Goal: Task Accomplishment & Management: Manage account settings

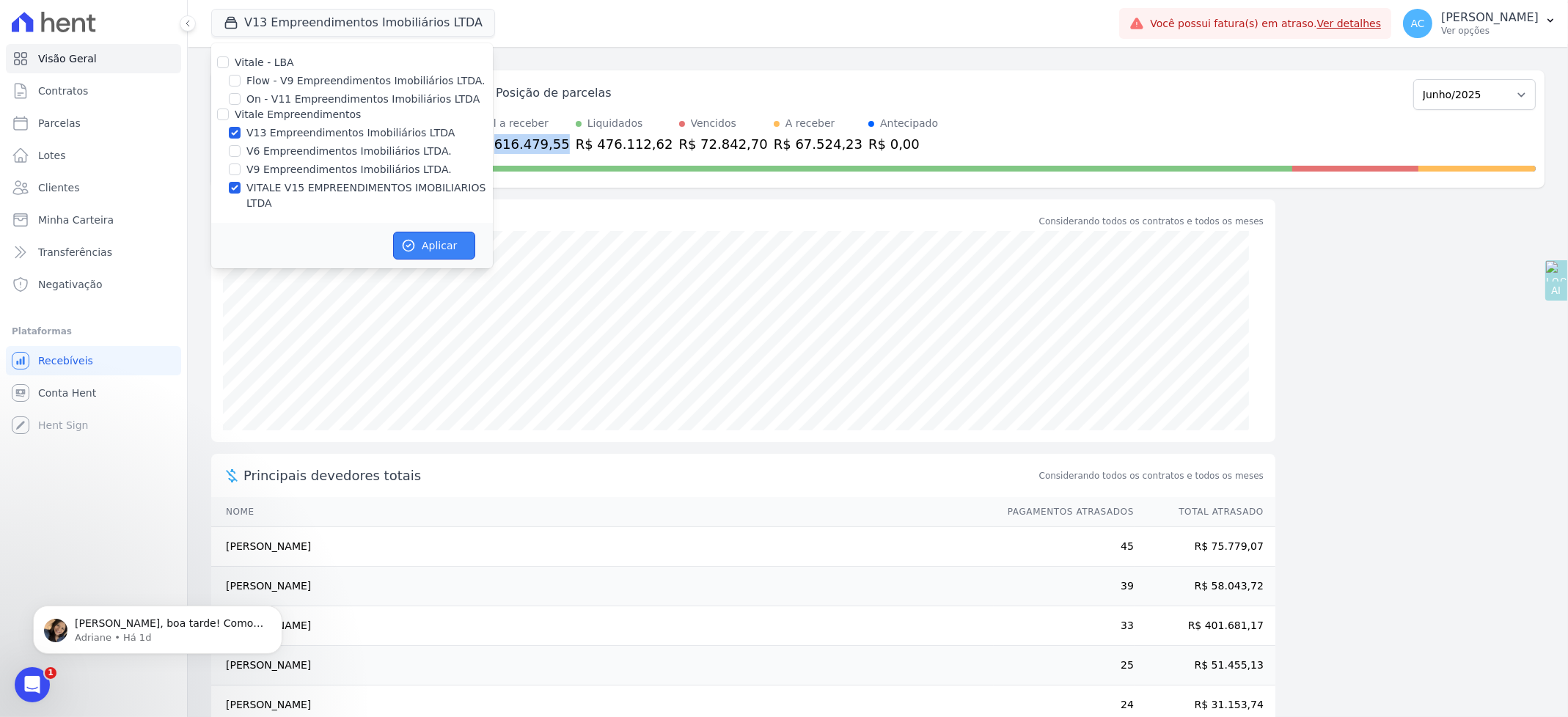
click at [450, 233] on button "Aplicar" at bounding box center [434, 245] width 83 height 28
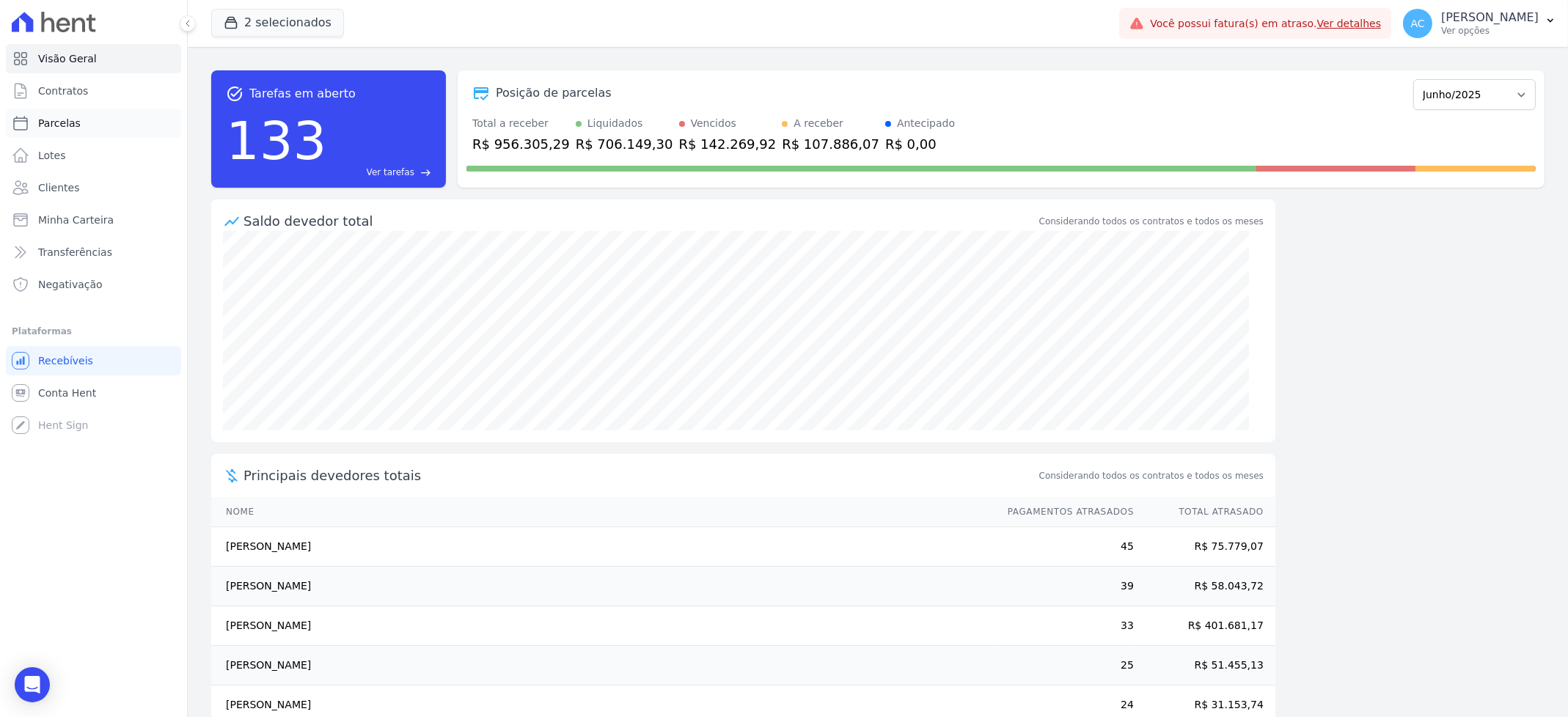
click at [61, 124] on span "Parcelas" at bounding box center [59, 122] width 43 height 14
select select
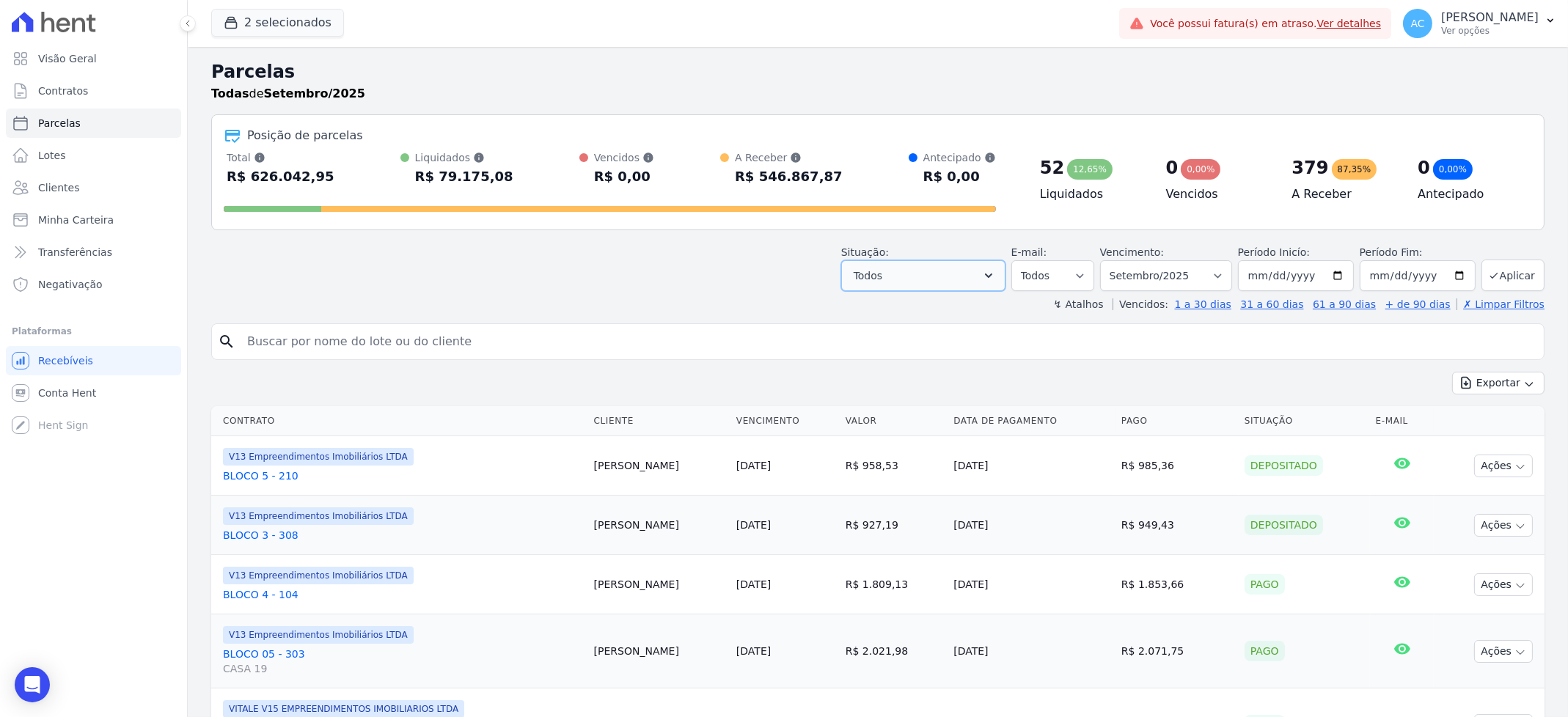
click at [882, 272] on span "Todos" at bounding box center [868, 275] width 28 height 18
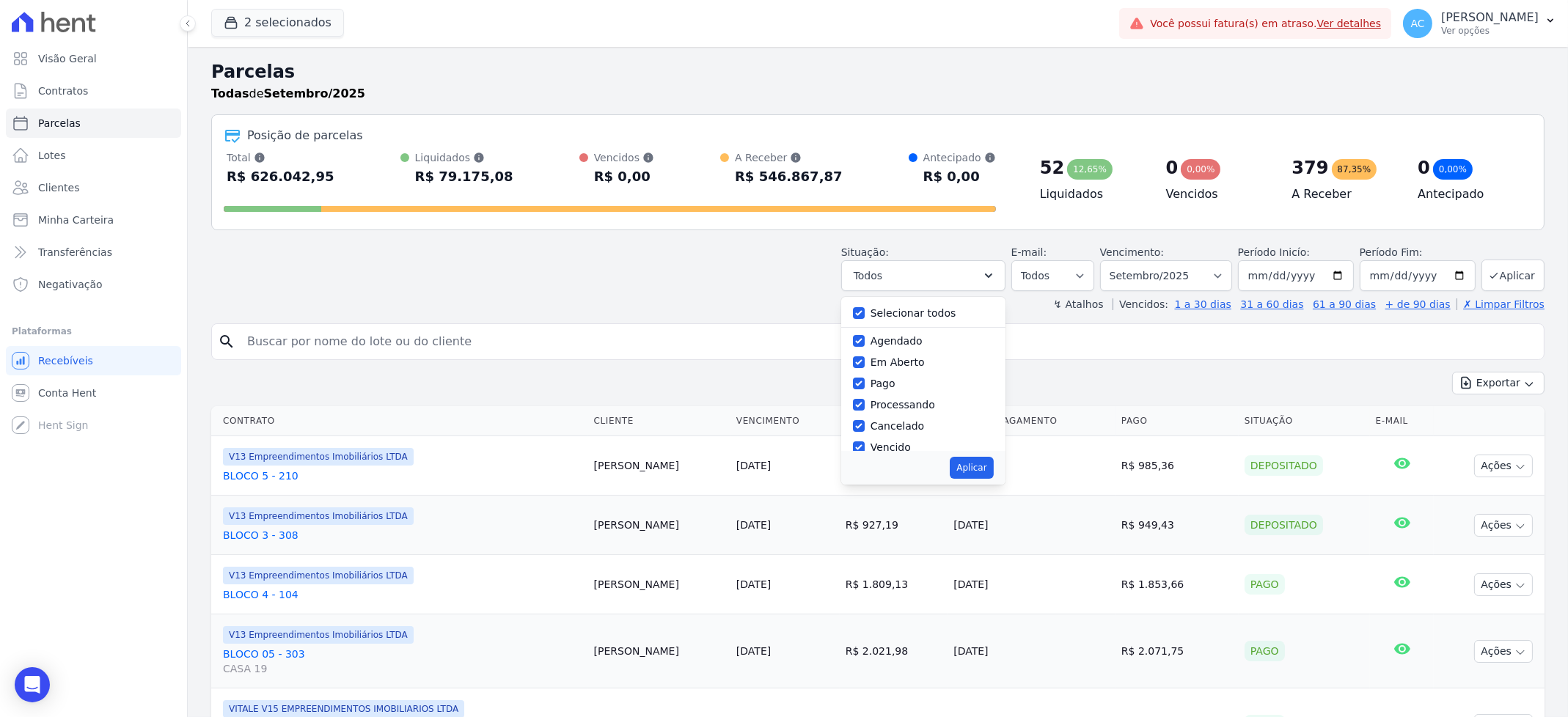
click at [865, 305] on div at bounding box center [858, 312] width 11 height 14
click at [865, 306] on div at bounding box center [858, 312] width 11 height 14
click at [865, 318] on input "Selecionar todos" at bounding box center [858, 313] width 11 height 11
checkbox input "false"
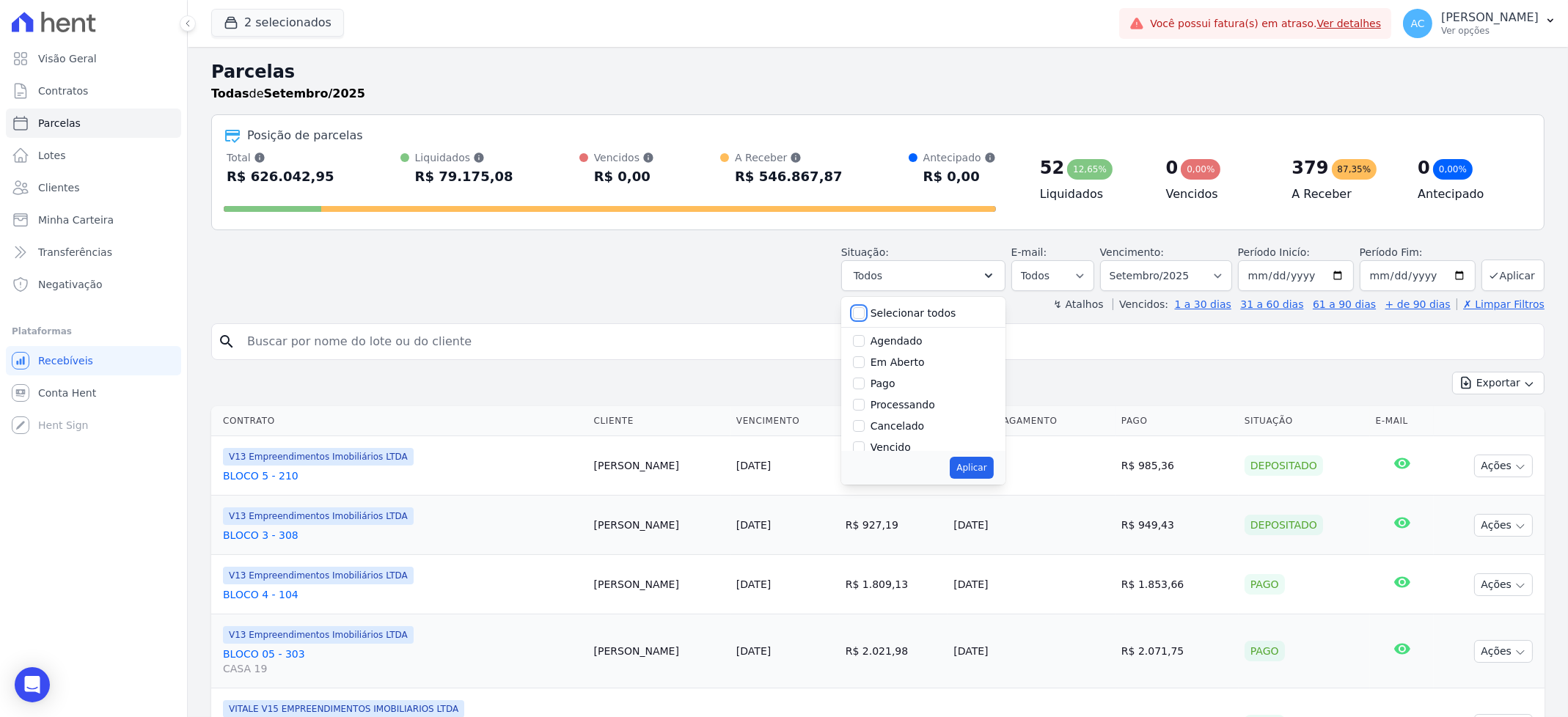
checkbox input "false"
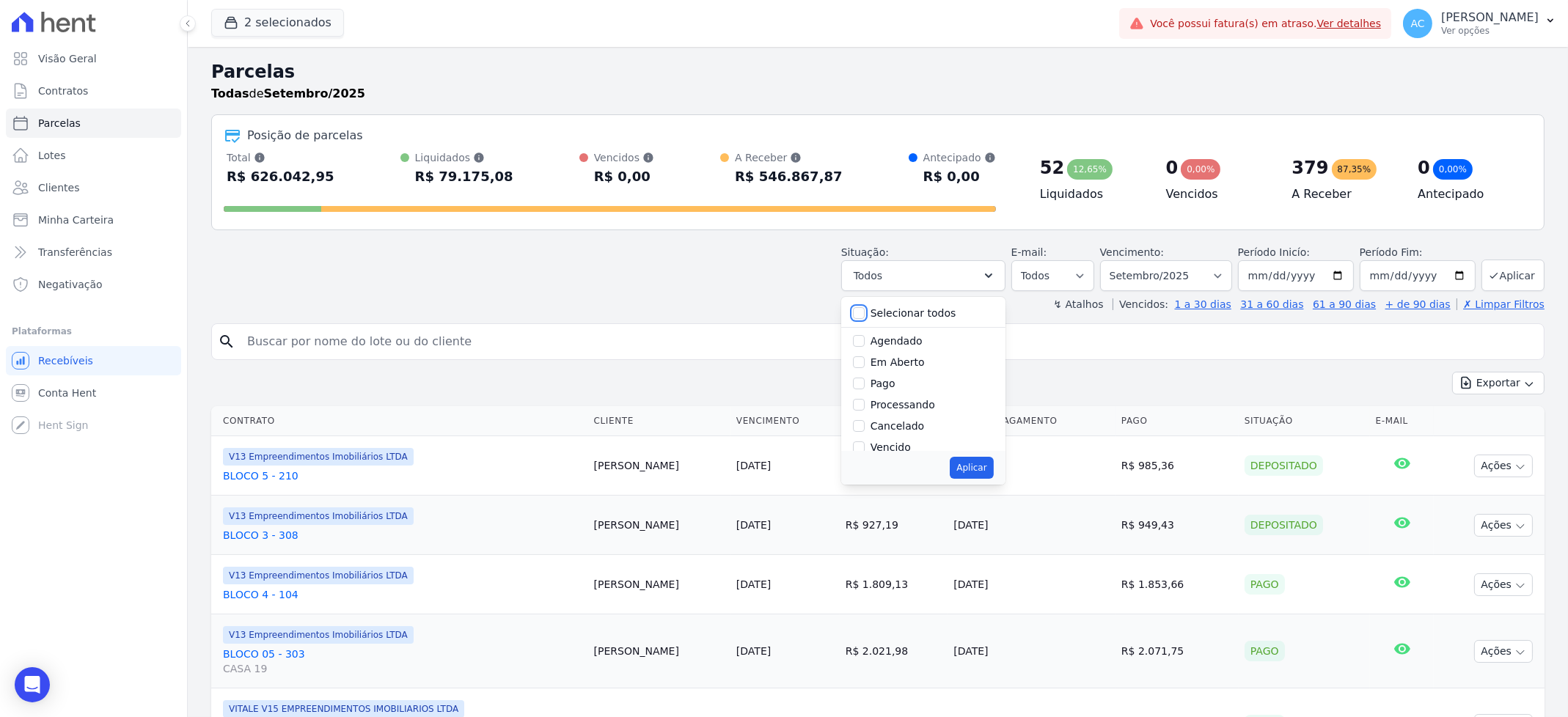
checkbox input "false"
click at [865, 380] on input "Pago" at bounding box center [858, 383] width 11 height 11
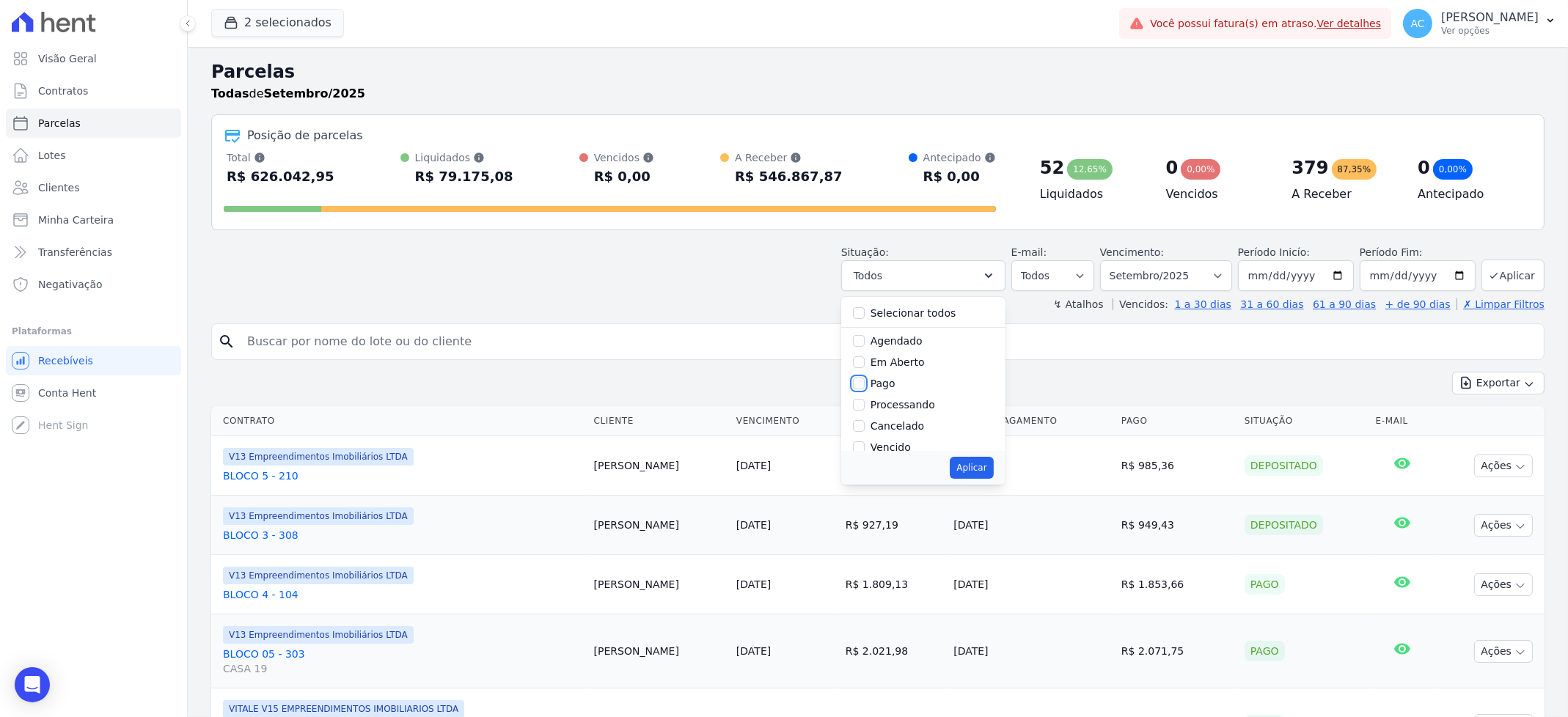
checkbox input "true"
click at [865, 374] on input "Transferindo" at bounding box center [858, 371] width 11 height 11
checkbox input "true"
click at [865, 385] on div at bounding box center [858, 392] width 11 height 14
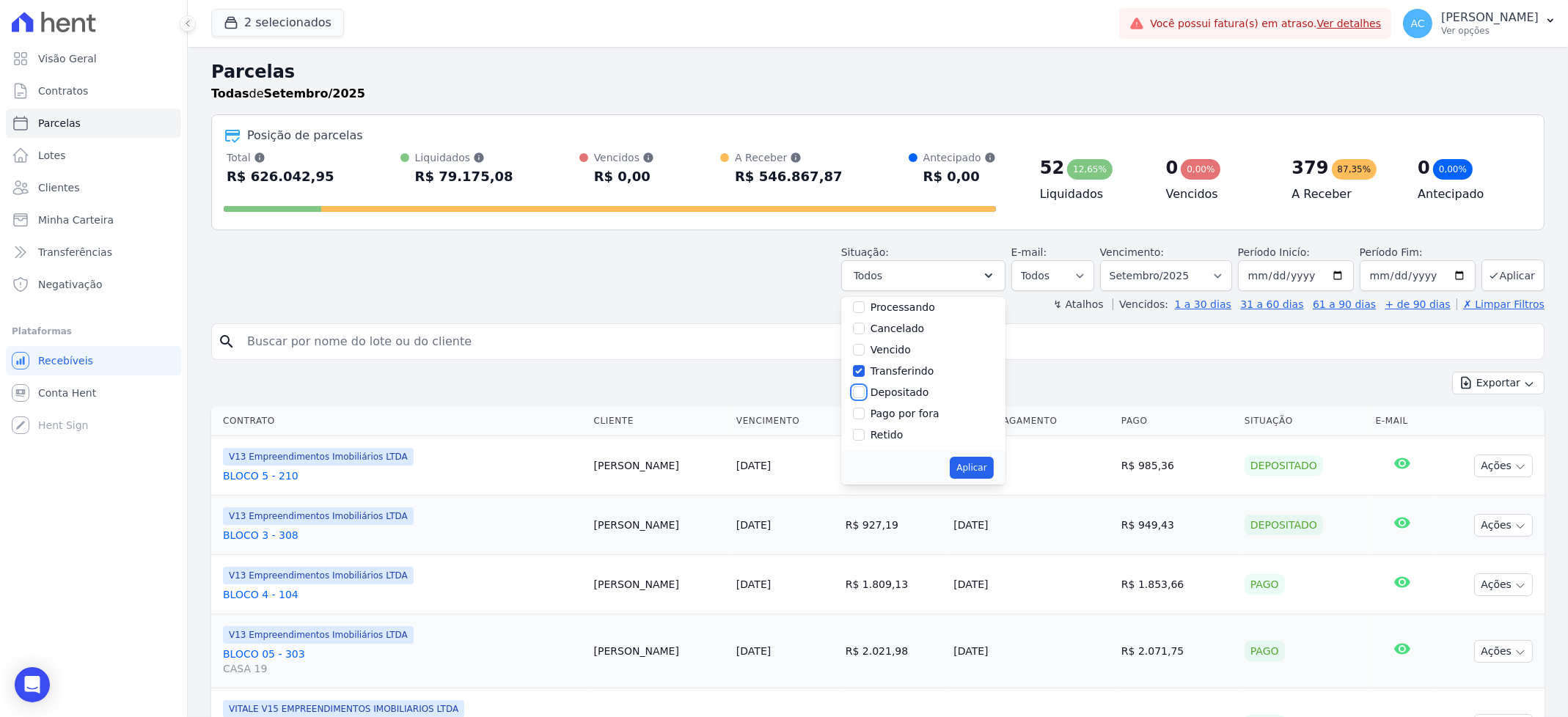
click at [865, 394] on input "Depositado" at bounding box center [858, 393] width 11 height 11
checkbox input "true"
click at [982, 466] on button "Aplicar" at bounding box center [971, 468] width 44 height 22
select select "paid"
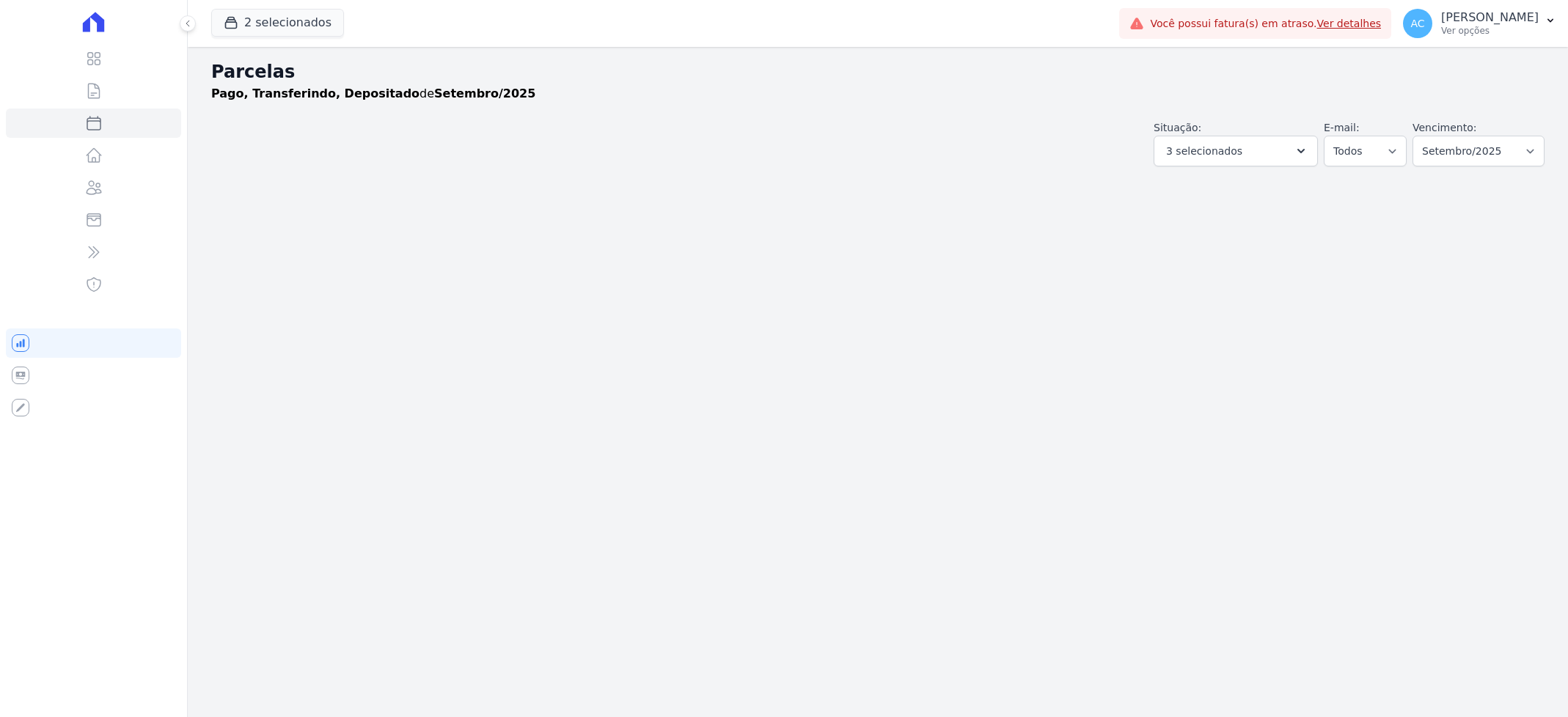
select select
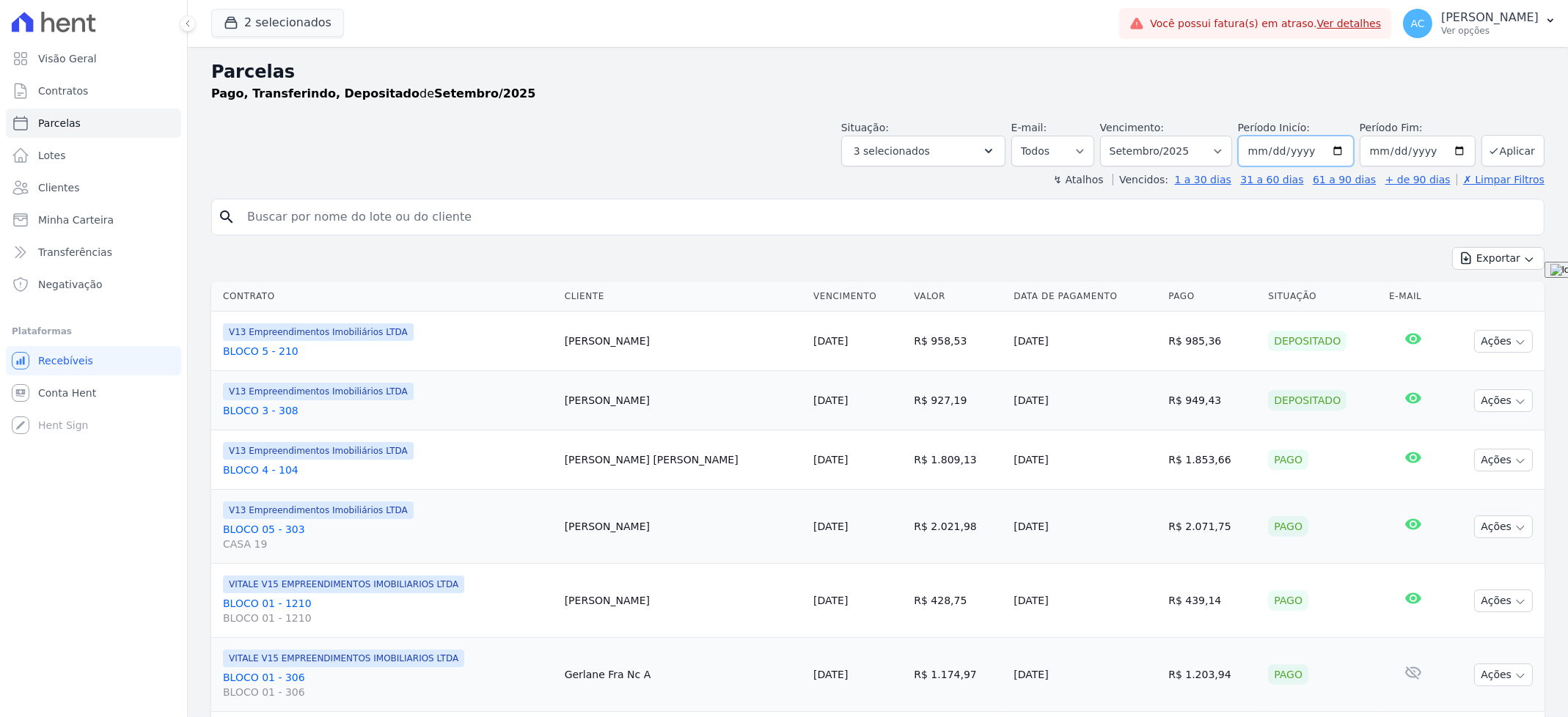
click at [1251, 154] on input "[DATE]" at bounding box center [1296, 151] width 116 height 30
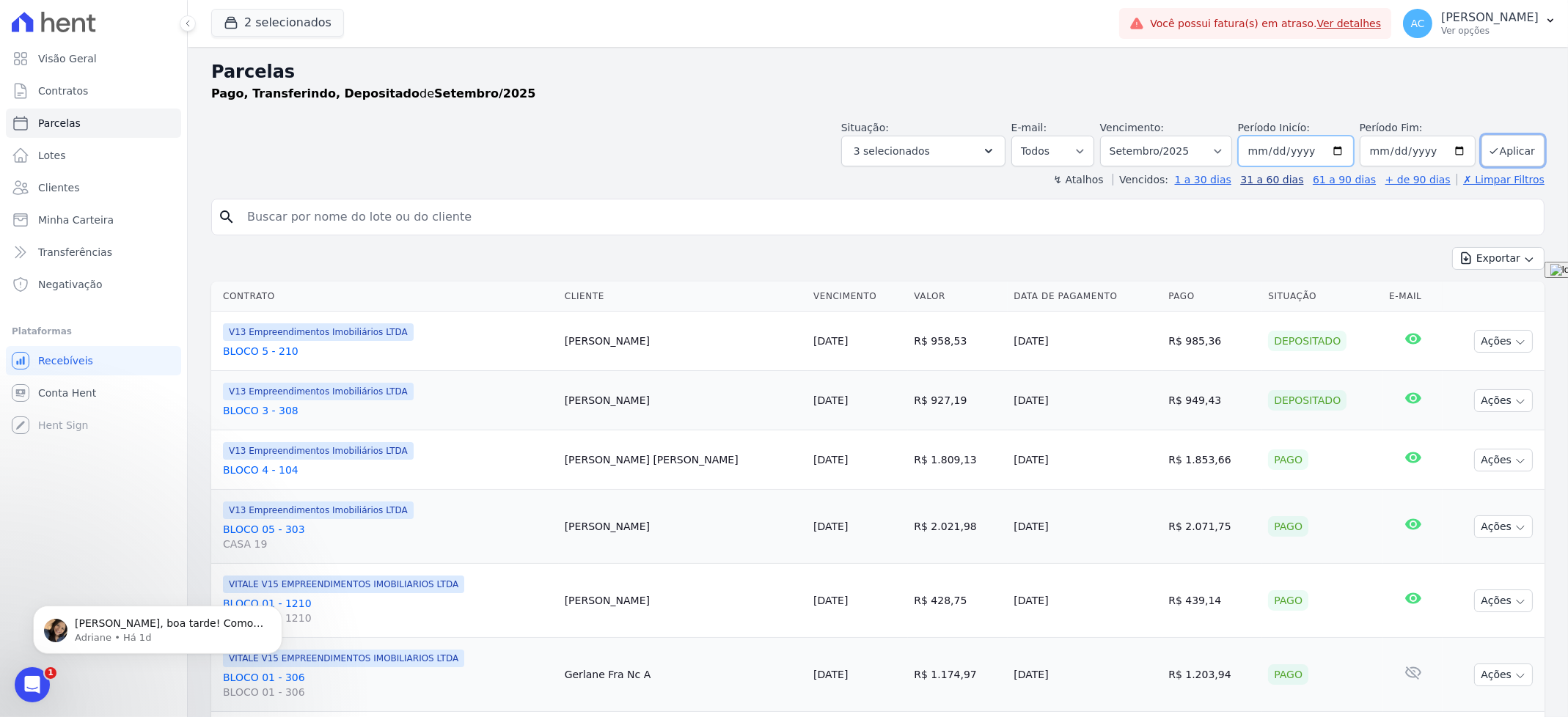
type input "230242-10-01"
type input "242024-10-01"
click at [1281, 155] on input "242024-10-01" at bounding box center [1296, 151] width 116 height 30
click at [1284, 141] on div "Período Inicío: 242024-10-01" at bounding box center [1296, 143] width 116 height 46
drag, startPoint x: 1286, startPoint y: 149, endPoint x: 1273, endPoint y: 145, distance: 13.6
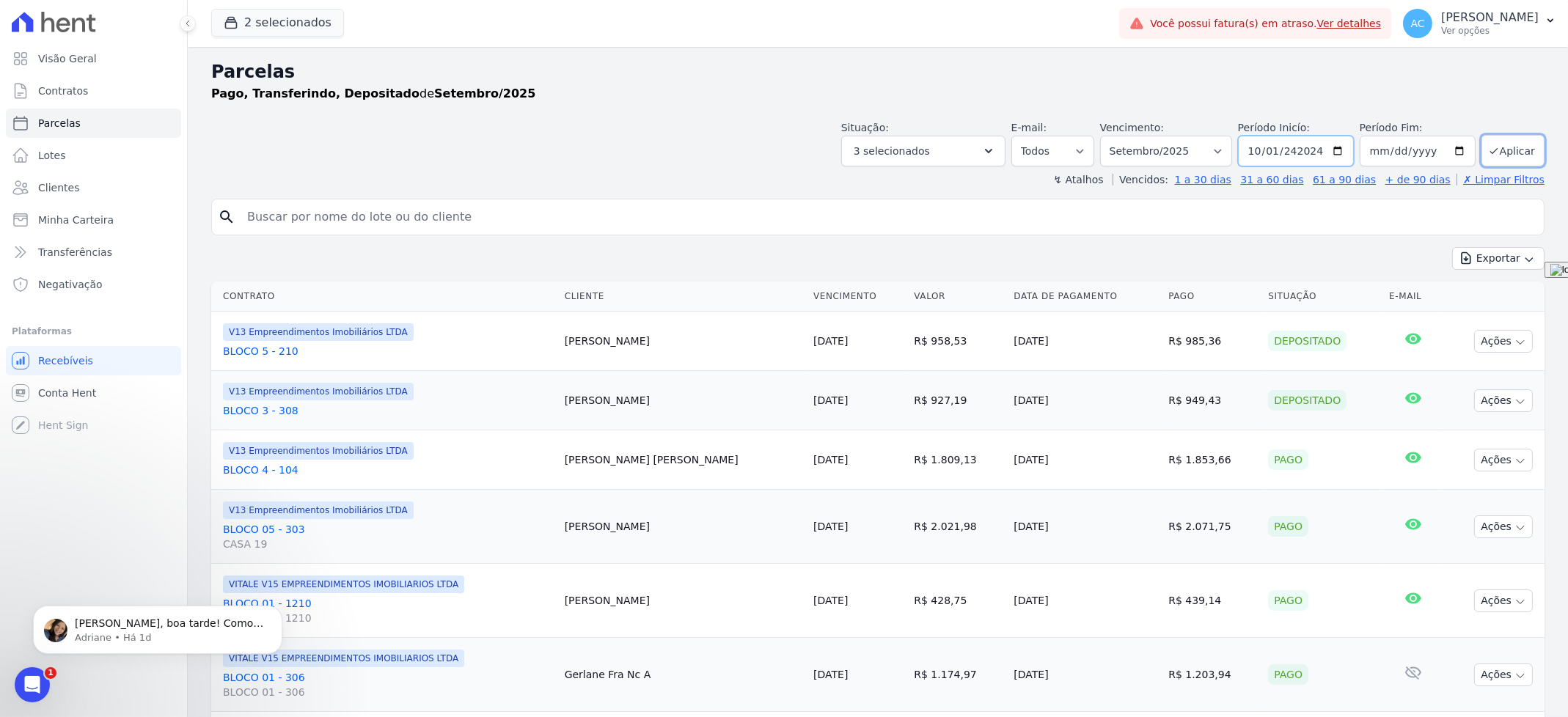
click at [1289, 151] on input "242024-10-01" at bounding box center [1296, 151] width 116 height 30
drag, startPoint x: 1250, startPoint y: 146, endPoint x: 1364, endPoint y: 164, distance: 115.4
click at [1364, 164] on div "Situação: Agendado Em Aberto Pago Processando Cancelado Vencido Transferindo De…" at bounding box center [1193, 143] width 704 height 46
type input "2024-10-01"
click at [1505, 144] on button "Aplicar" at bounding box center [1513, 150] width 64 height 31
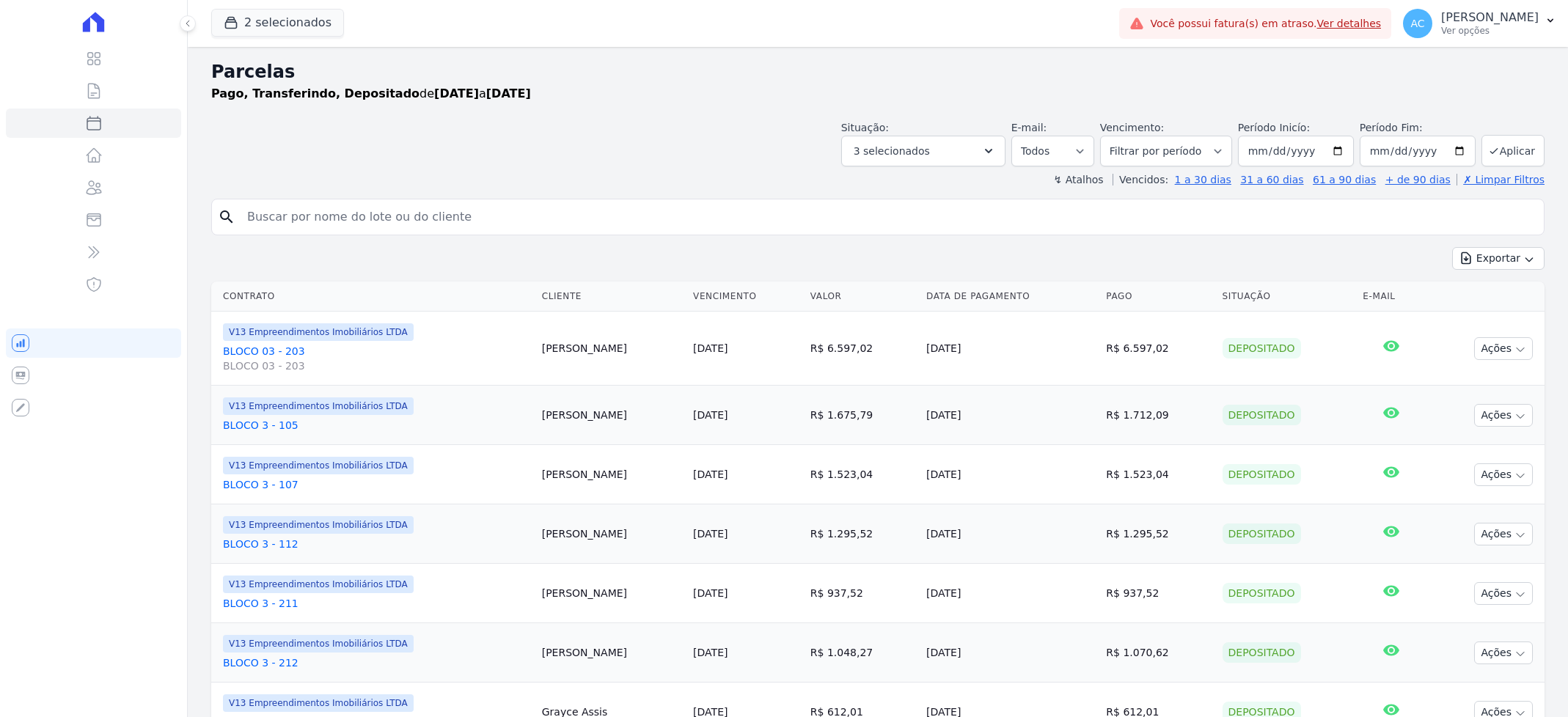
select select
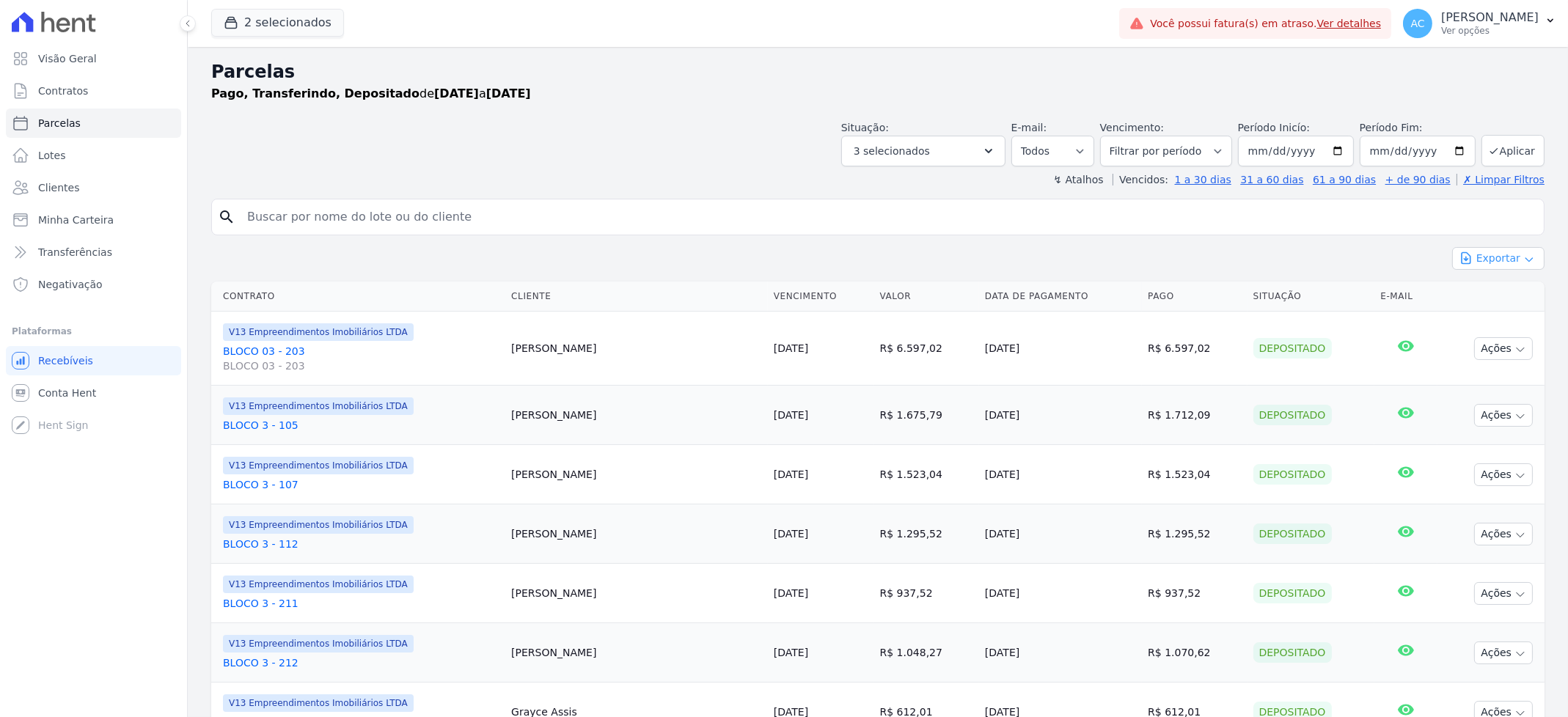
click at [1507, 256] on button "Exportar" at bounding box center [1498, 259] width 92 height 23
click at [1499, 318] on span "Exportar CSV" at bounding box center [1497, 318] width 78 height 14
